Goal: Information Seeking & Learning: Learn about a topic

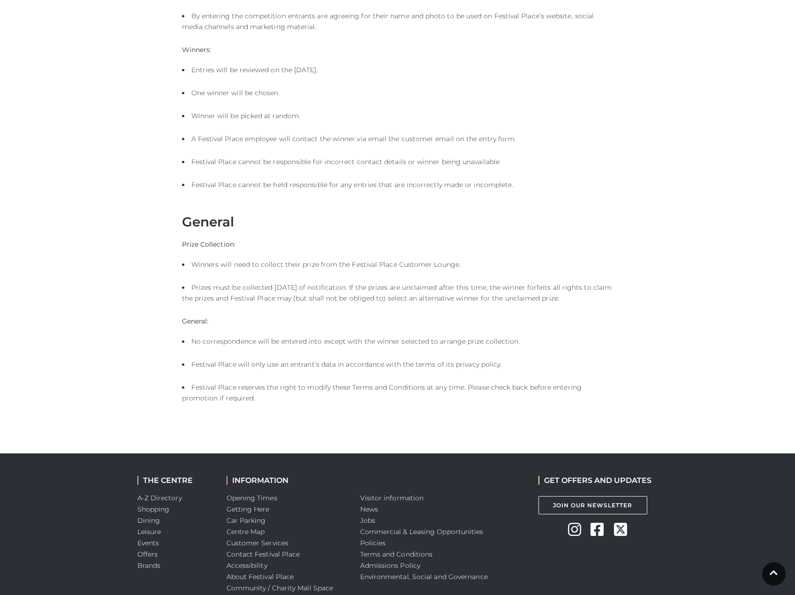
scroll to position [633, 0]
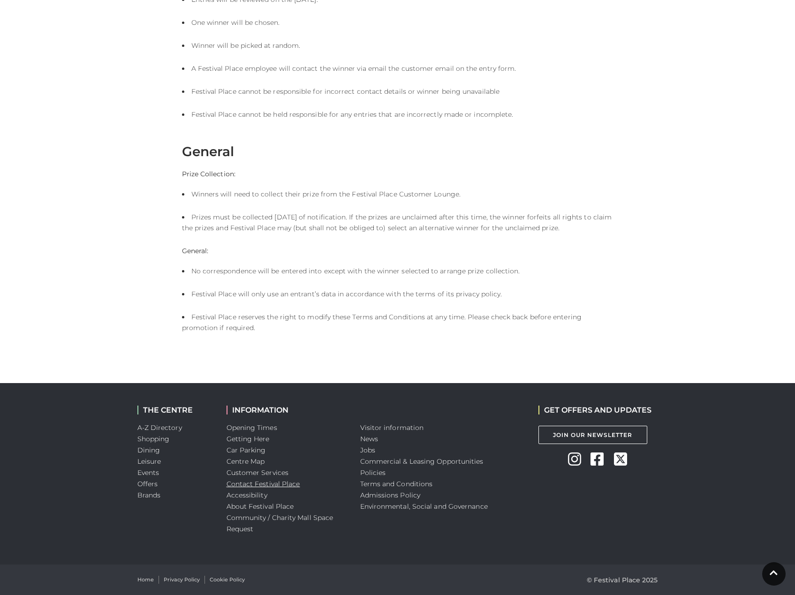
click at [270, 482] on link "Contact Festival Place" at bounding box center [264, 484] width 74 height 8
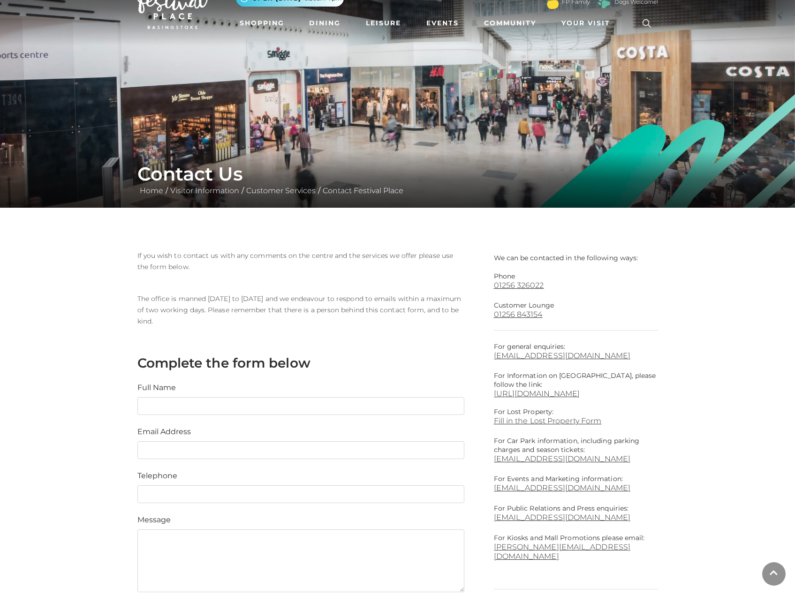
scroll to position [47, 0]
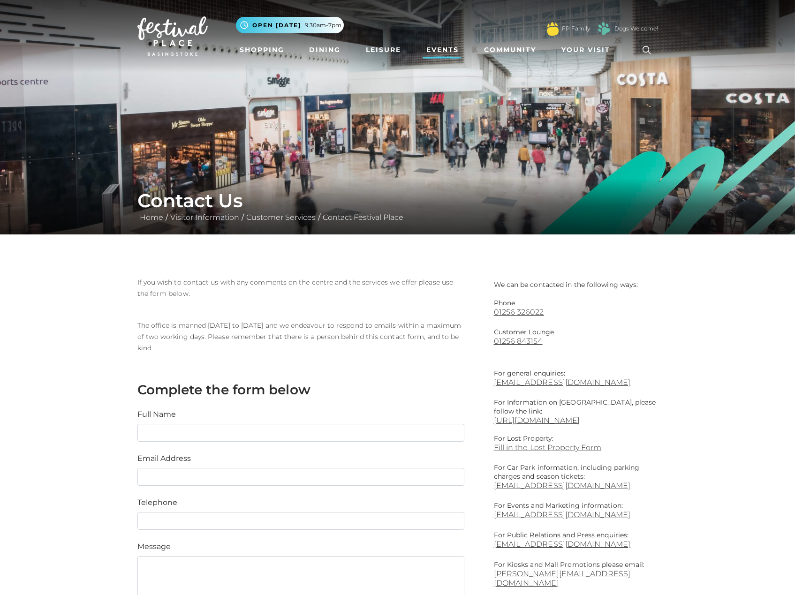
click at [442, 46] on link "Events" at bounding box center [443, 49] width 40 height 17
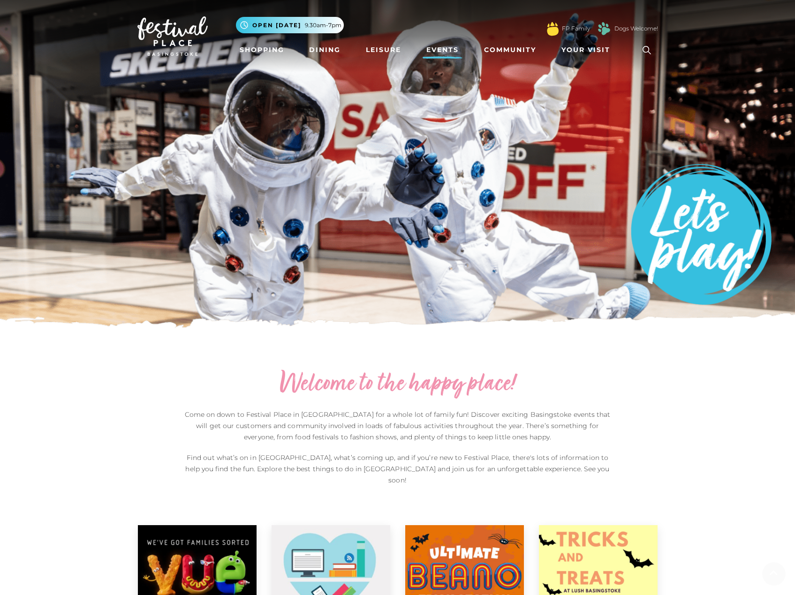
scroll to position [282, 0]
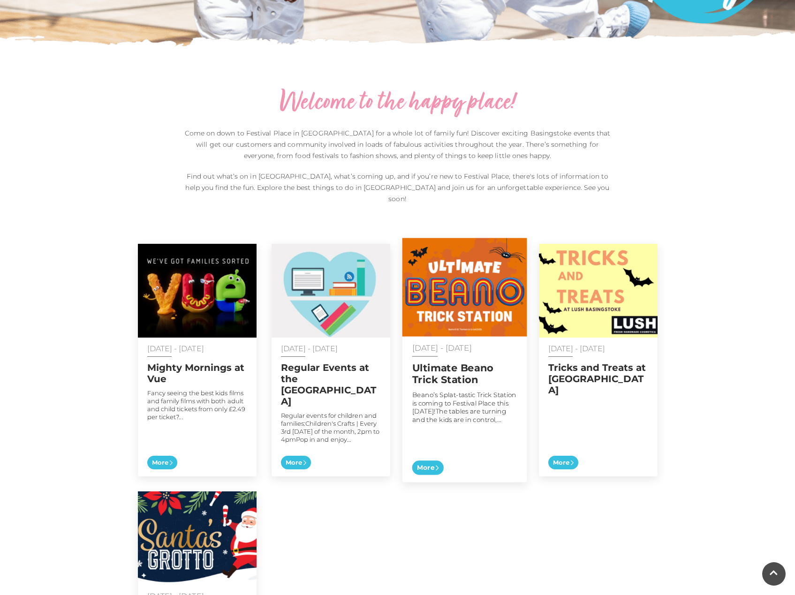
click at [471, 268] on img at bounding box center [464, 287] width 125 height 99
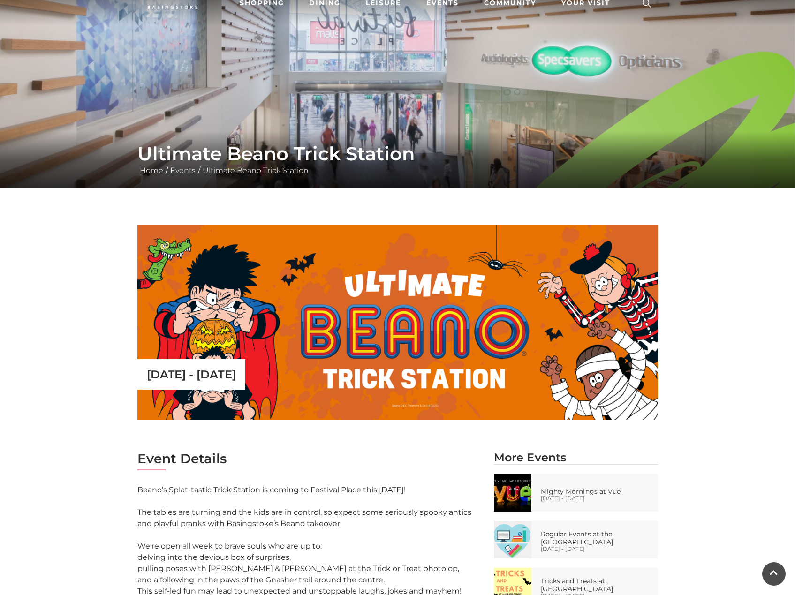
scroll to position [77, 0]
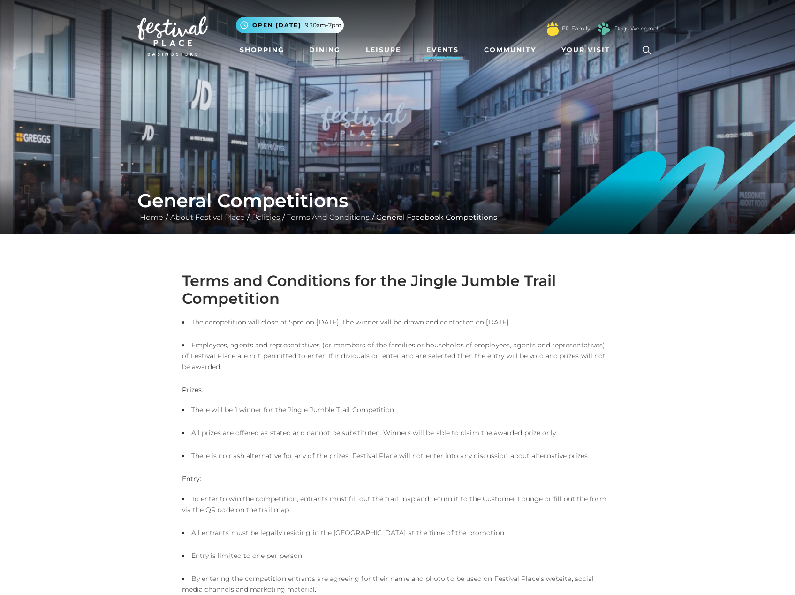
click at [437, 48] on link "Events" at bounding box center [443, 49] width 40 height 17
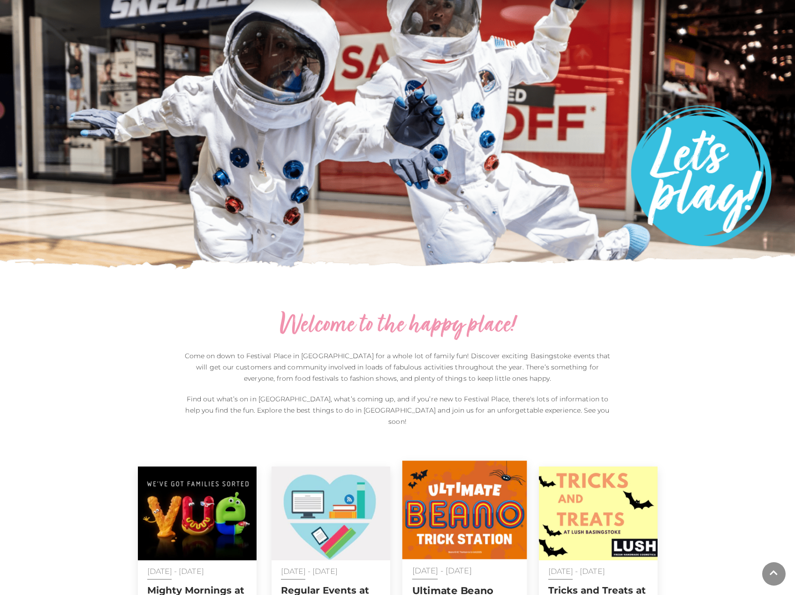
scroll to position [235, 0]
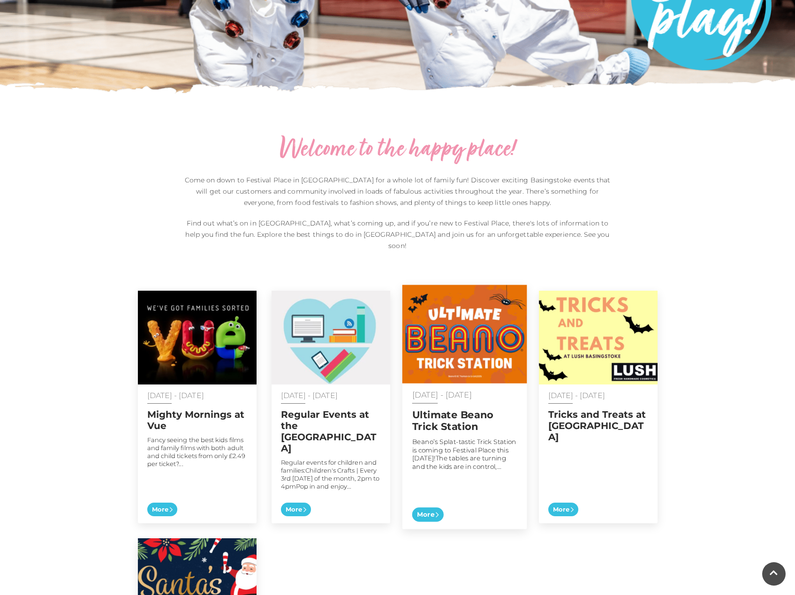
click at [472, 339] on img at bounding box center [464, 334] width 125 height 99
